Goal: Communication & Community: Answer question/provide support

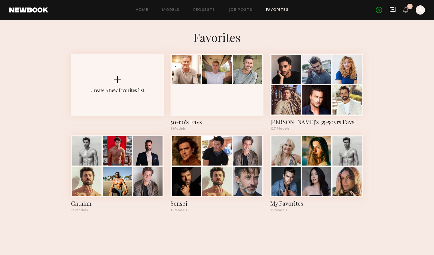
click at [391, 10] on icon at bounding box center [392, 10] width 6 height 6
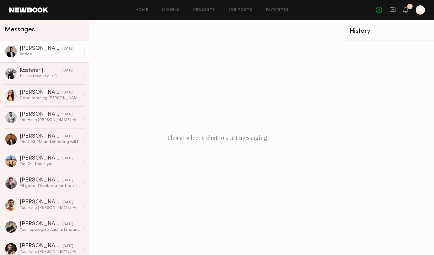
click at [45, 60] on link "[PERSON_NAME] [DATE] Image" at bounding box center [44, 51] width 89 height 22
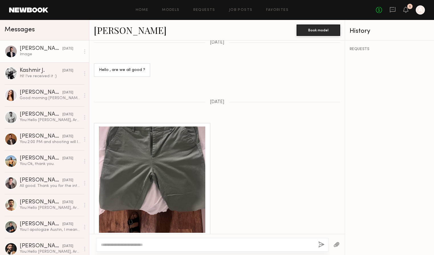
scroll to position [751, 0]
click at [127, 32] on link "[PERSON_NAME]" at bounding box center [130, 30] width 73 height 12
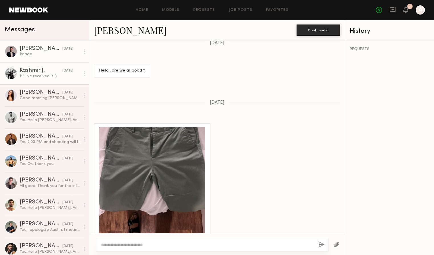
click at [34, 74] on div "Hi! I’ve received it :)" at bounding box center [50, 76] width 61 height 5
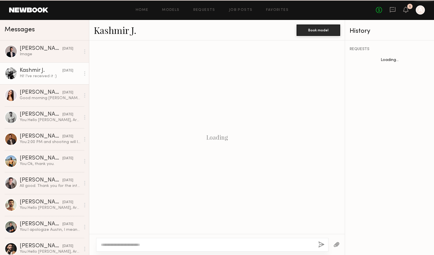
scroll to position [755, 0]
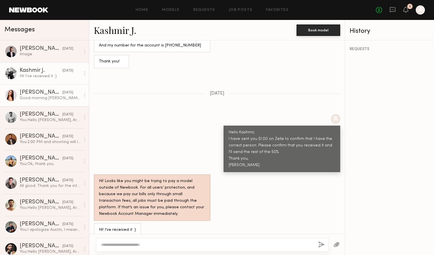
click at [33, 96] on div "Good morning [PERSON_NAME], Absolutely, I’ll take care of that [DATE]. I’ll sen…" at bounding box center [50, 97] width 61 height 5
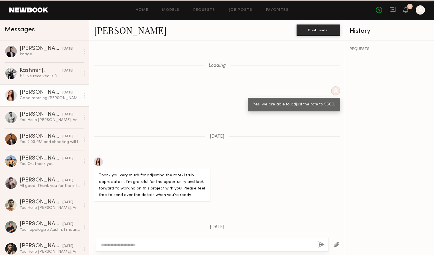
scroll to position [925, 0]
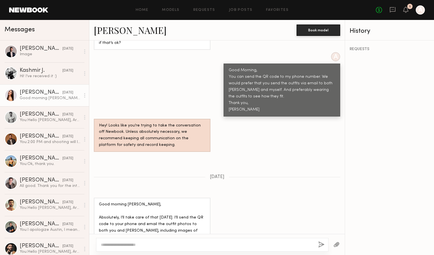
click at [9, 95] on div at bounding box center [11, 95] width 13 height 13
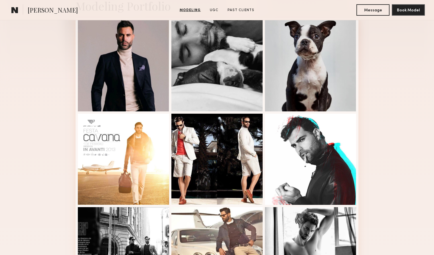
scroll to position [104, 0]
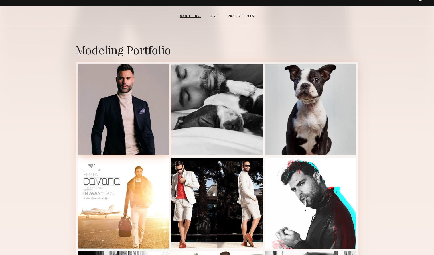
click at [106, 109] on div at bounding box center [123, 109] width 91 height 91
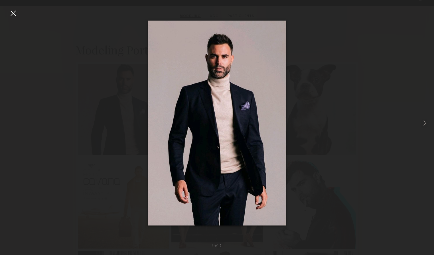
click at [13, 16] on div at bounding box center [13, 13] width 9 height 9
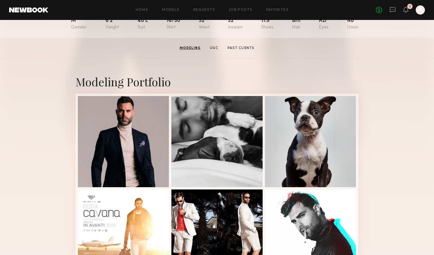
scroll to position [0, 0]
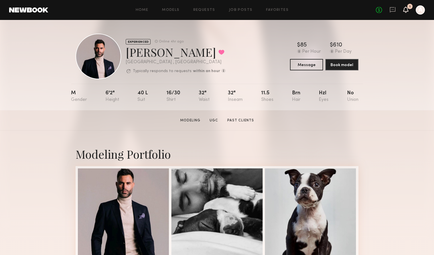
click at [406, 10] on icon at bounding box center [405, 9] width 5 height 4
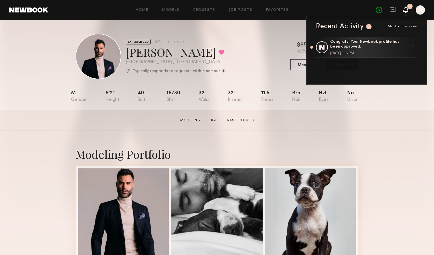
click at [406, 10] on icon at bounding box center [405, 9] width 5 height 4
click at [390, 9] on icon at bounding box center [392, 10] width 6 height 6
